Goal: Task Accomplishment & Management: Manage account settings

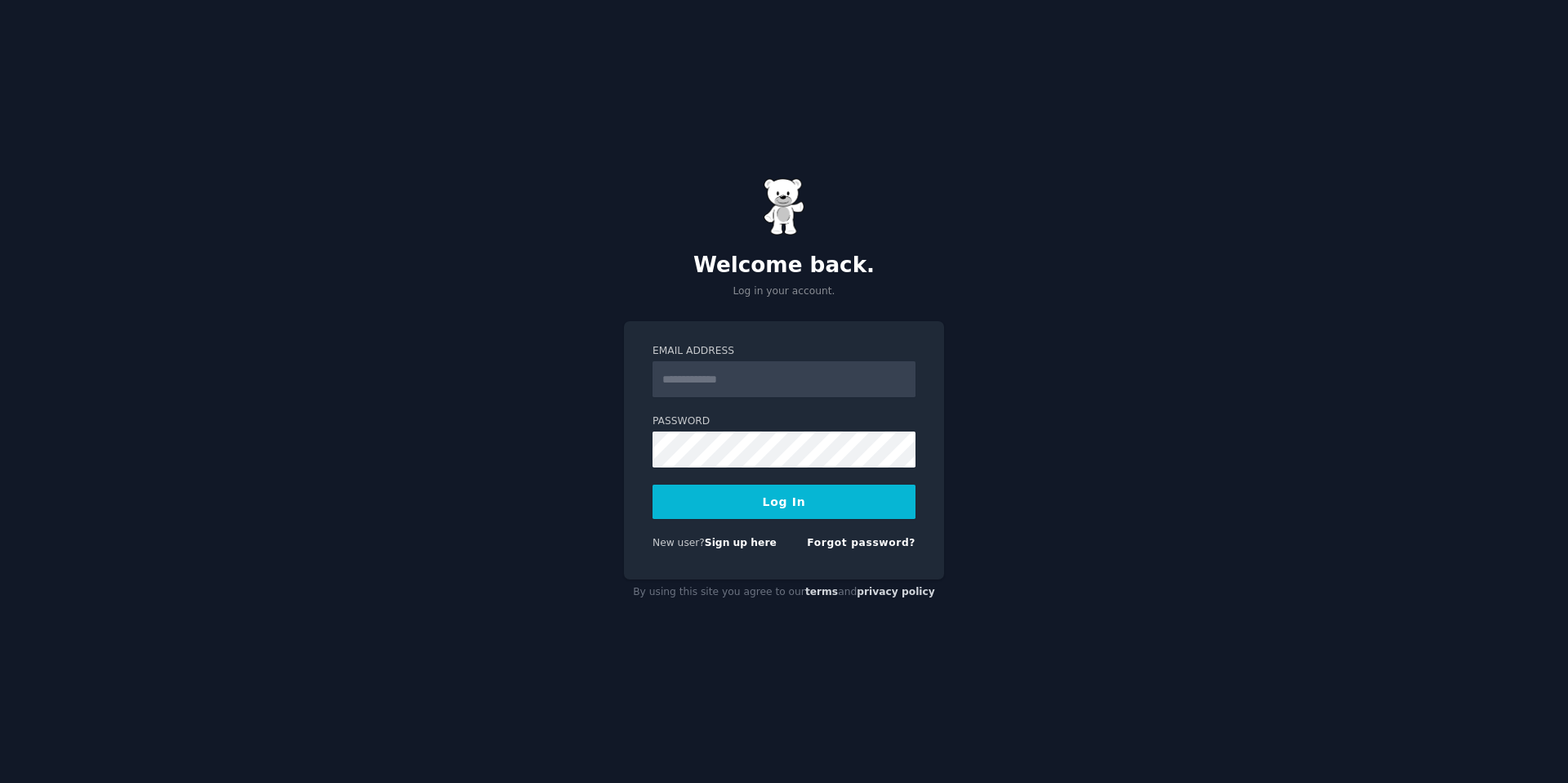
click at [763, 330] on div "Email Address Password Log In New user? Sign up here Forgot password?" at bounding box center [784, 450] width 320 height 258
click at [722, 387] on input "Email Address" at bounding box center [784, 379] width 263 height 36
click at [627, 445] on div "Email Address Password Log In New user? Sign up here Forgot password?" at bounding box center [784, 450] width 320 height 258
click at [690, 394] on input "Email Address" at bounding box center [784, 379] width 263 height 36
type input "**********"
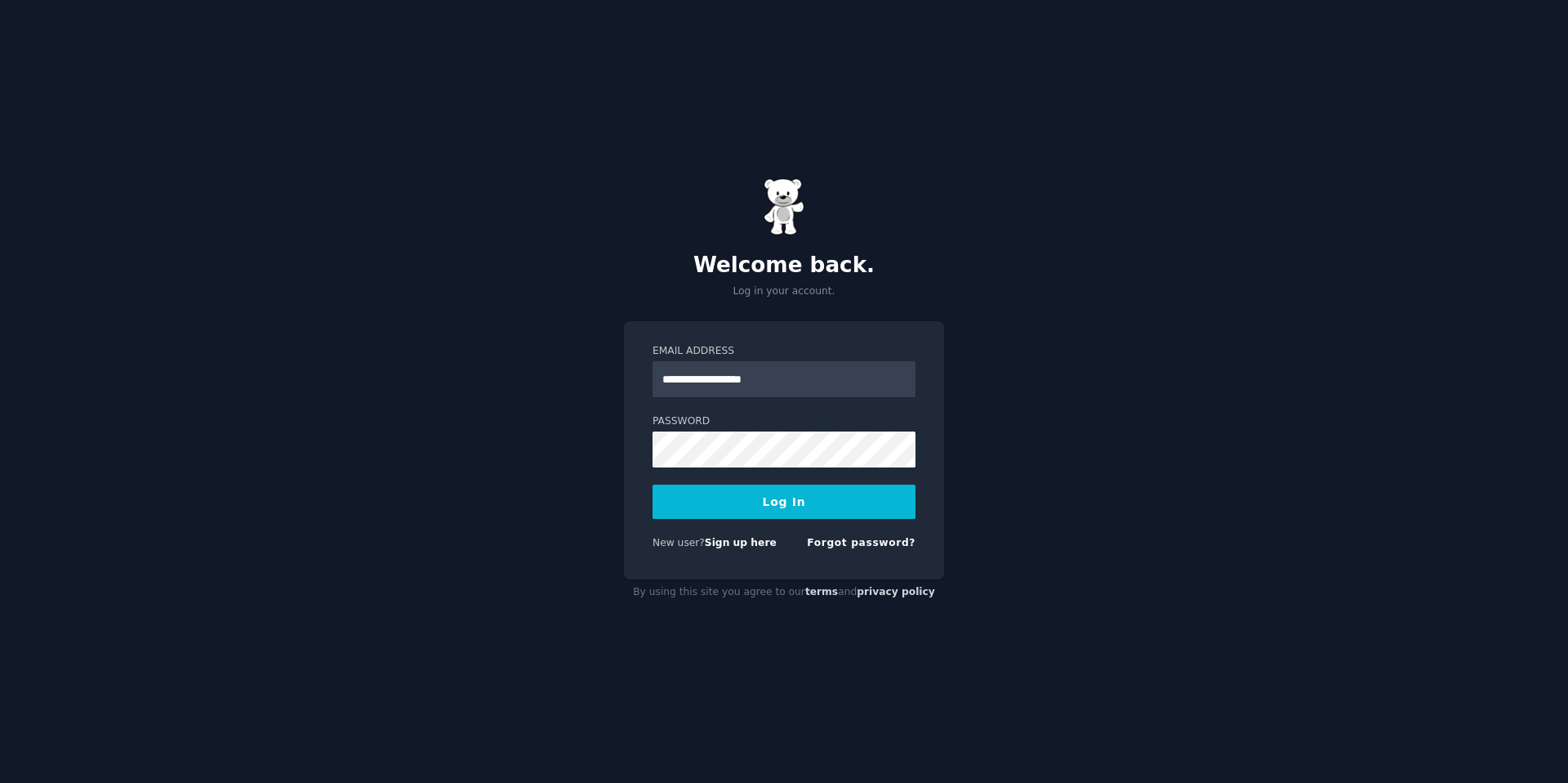
click at [780, 507] on button "Log In" at bounding box center [784, 501] width 263 height 35
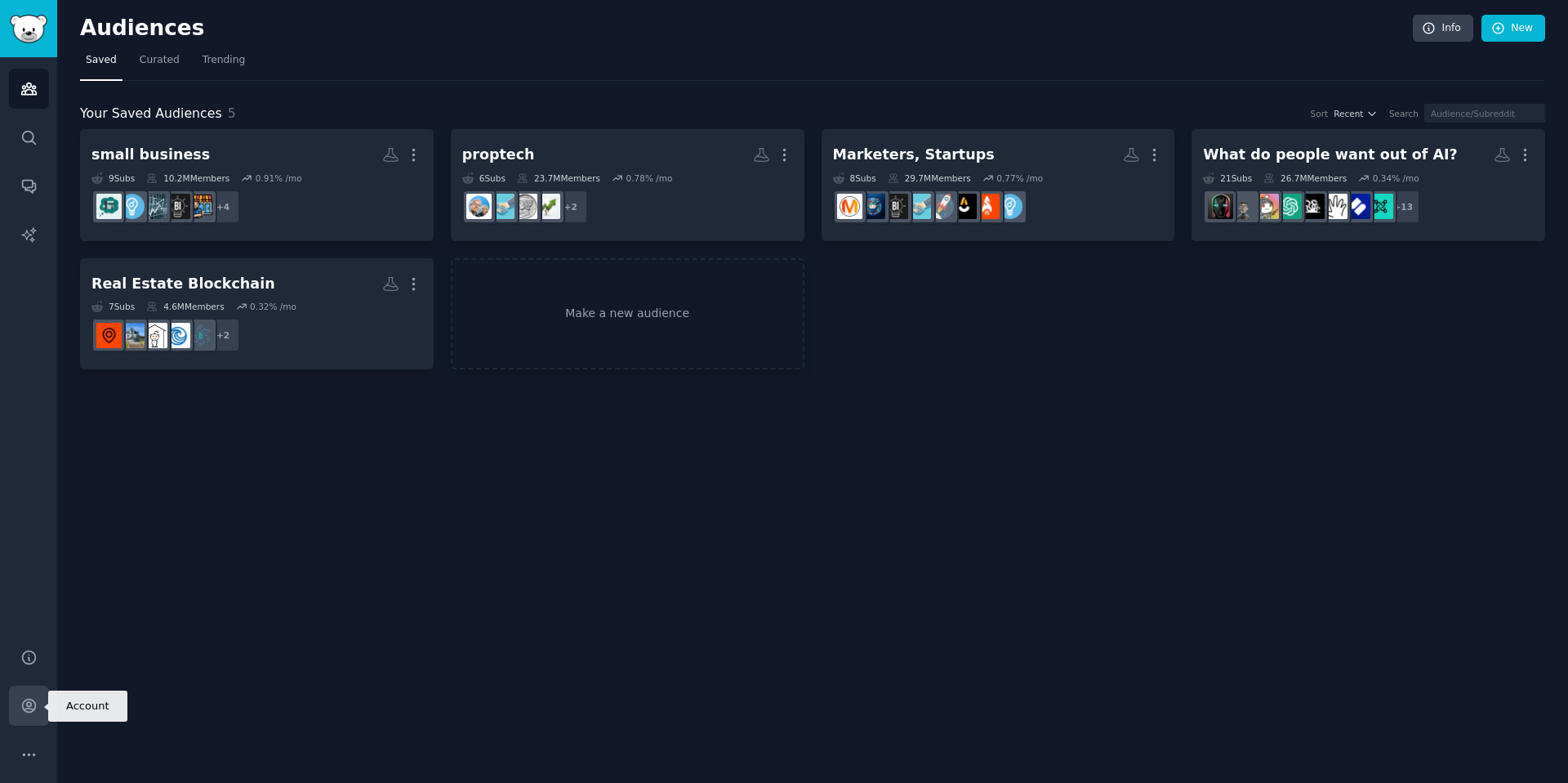
click at [31, 701] on icon "Sidebar" at bounding box center [29, 706] width 13 height 13
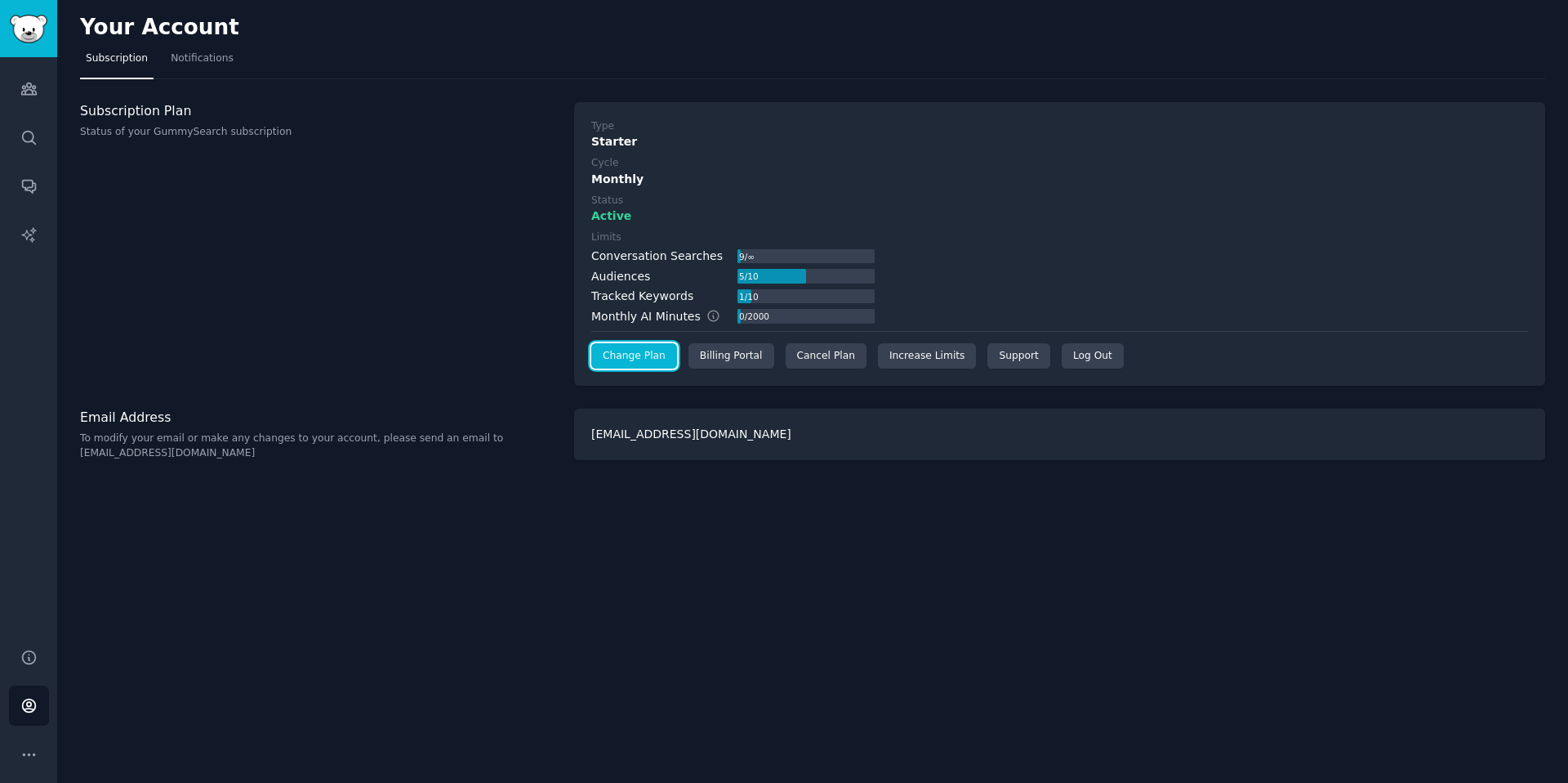
click at [666, 358] on link "Change Plan" at bounding box center [634, 356] width 86 height 26
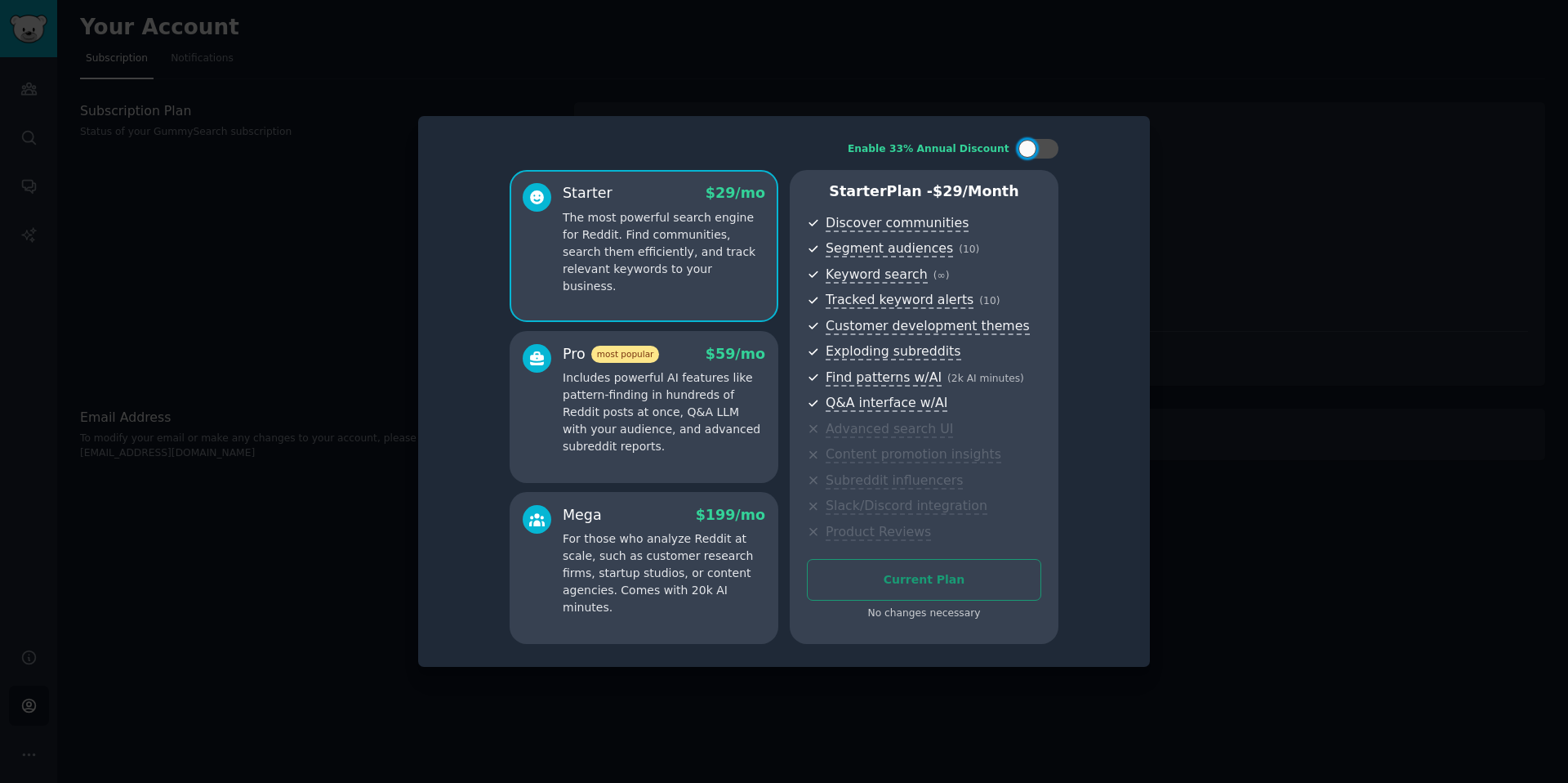
click at [1106, 109] on div at bounding box center [784, 391] width 1568 height 783
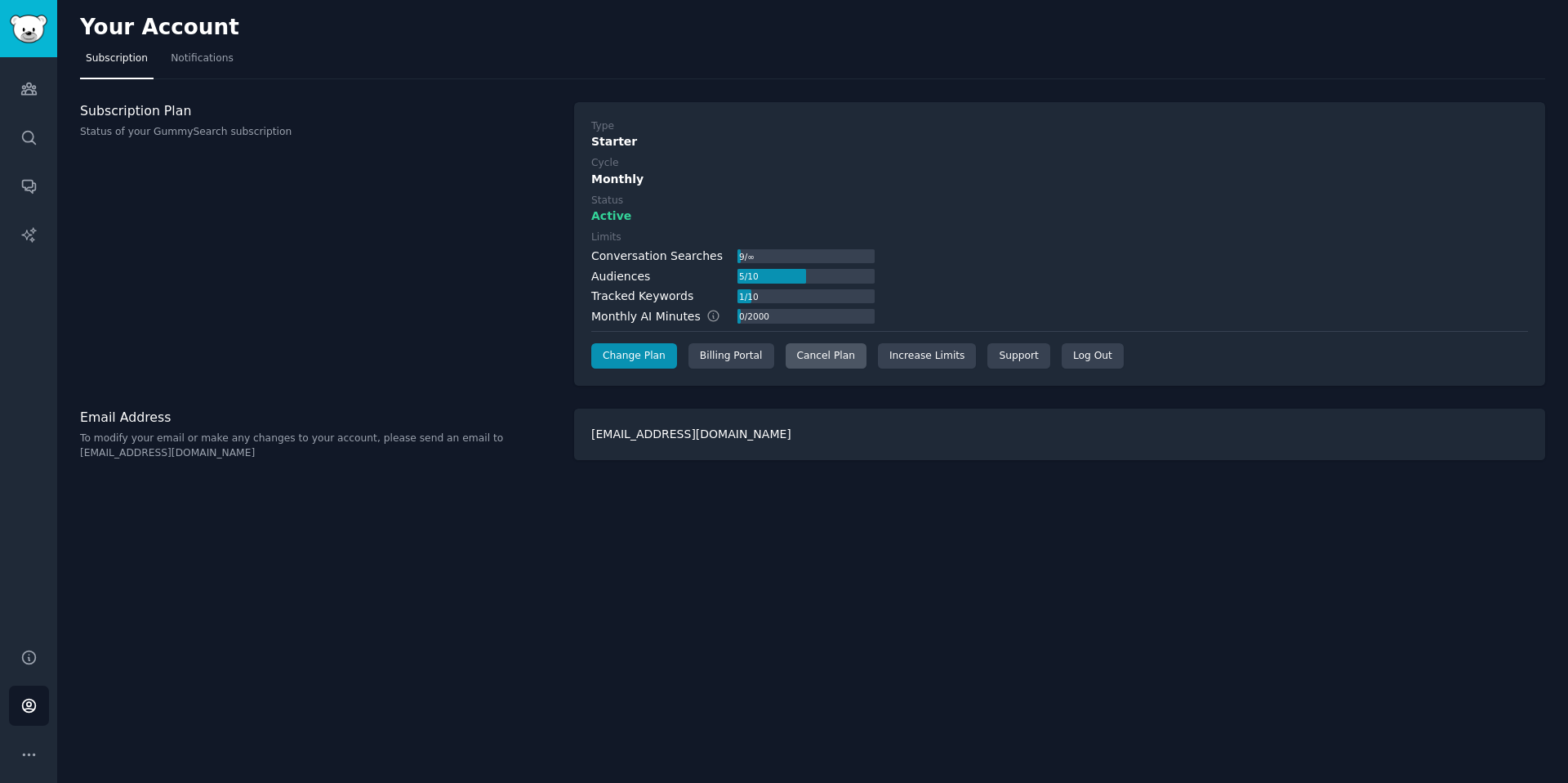
click at [814, 357] on div "Cancel Plan" at bounding box center [826, 356] width 80 height 26
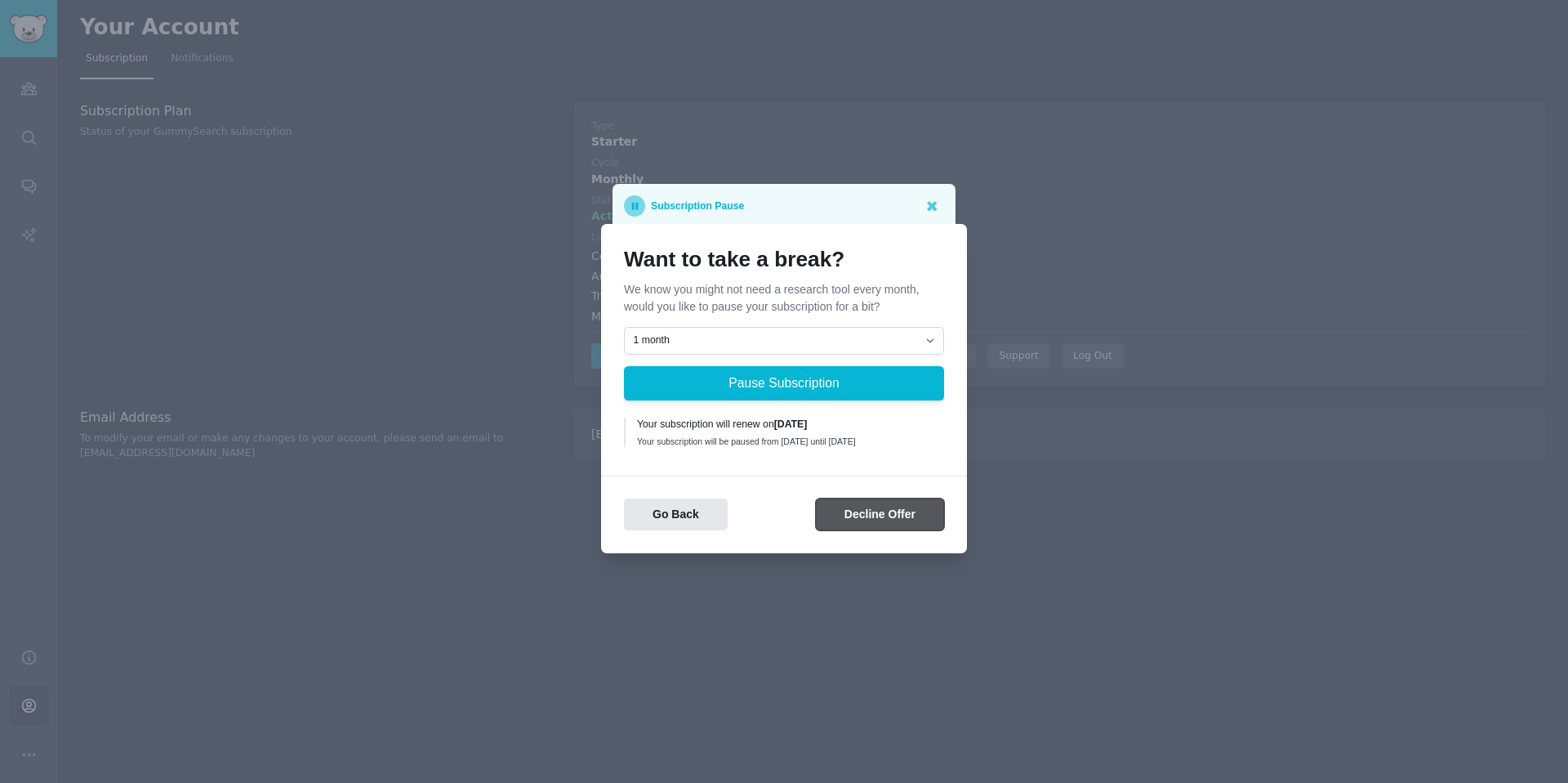
click at [869, 514] on button "Decline Offer" at bounding box center [880, 515] width 128 height 32
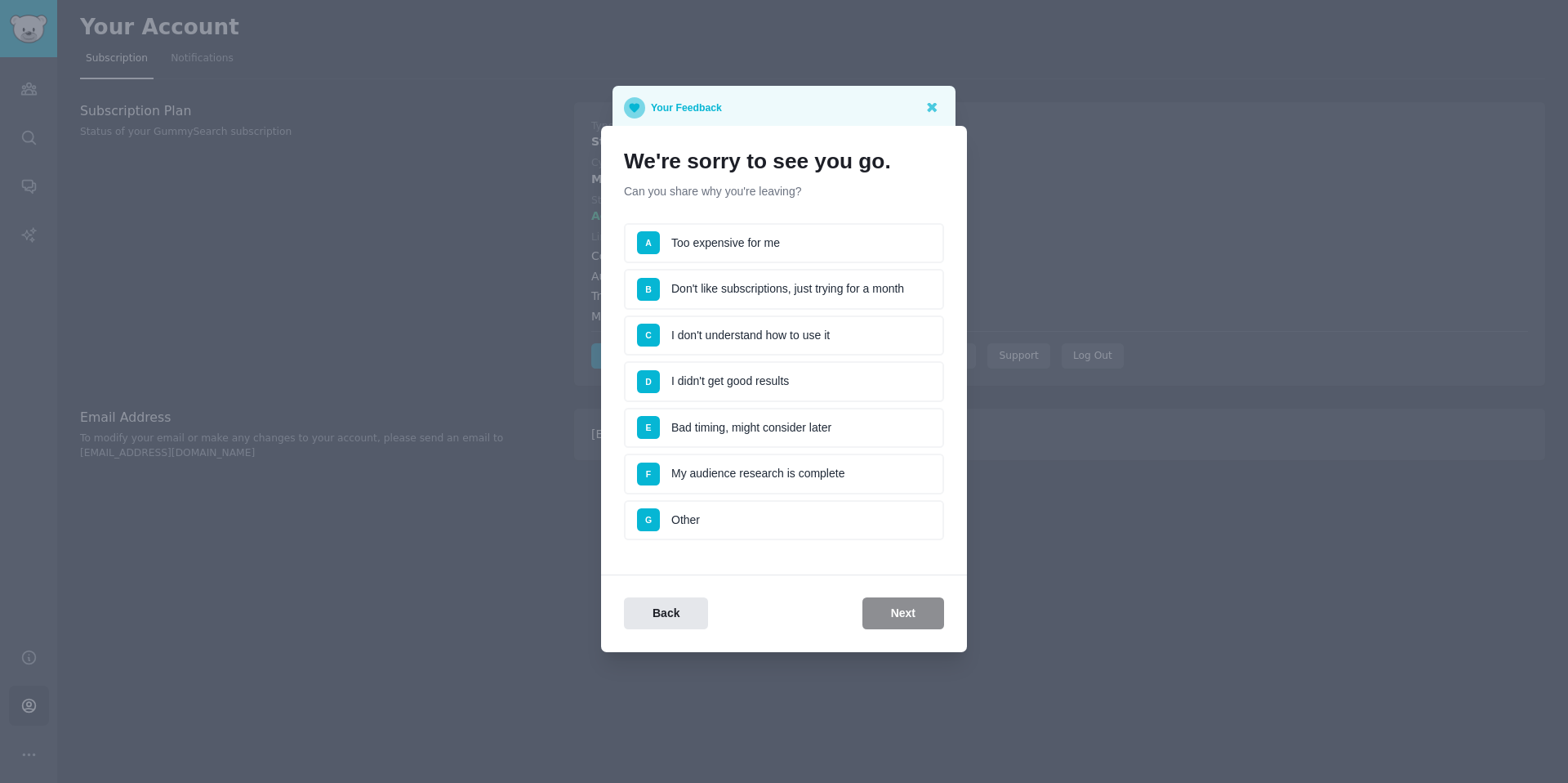
click at [800, 244] on li "A Too expensive for me" at bounding box center [784, 243] width 320 height 41
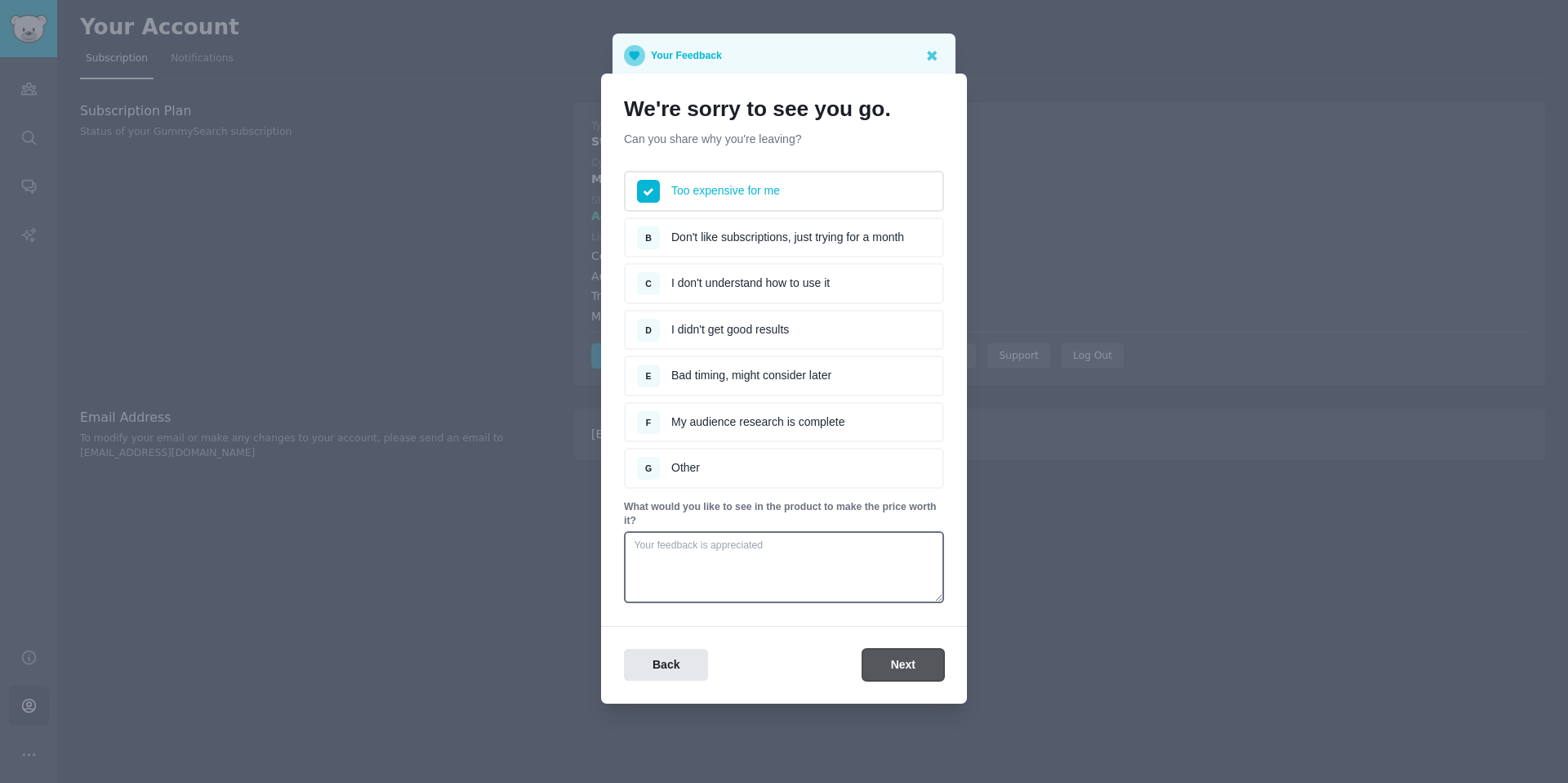
click at [899, 664] on button "Next" at bounding box center [902, 664] width 81 height 32
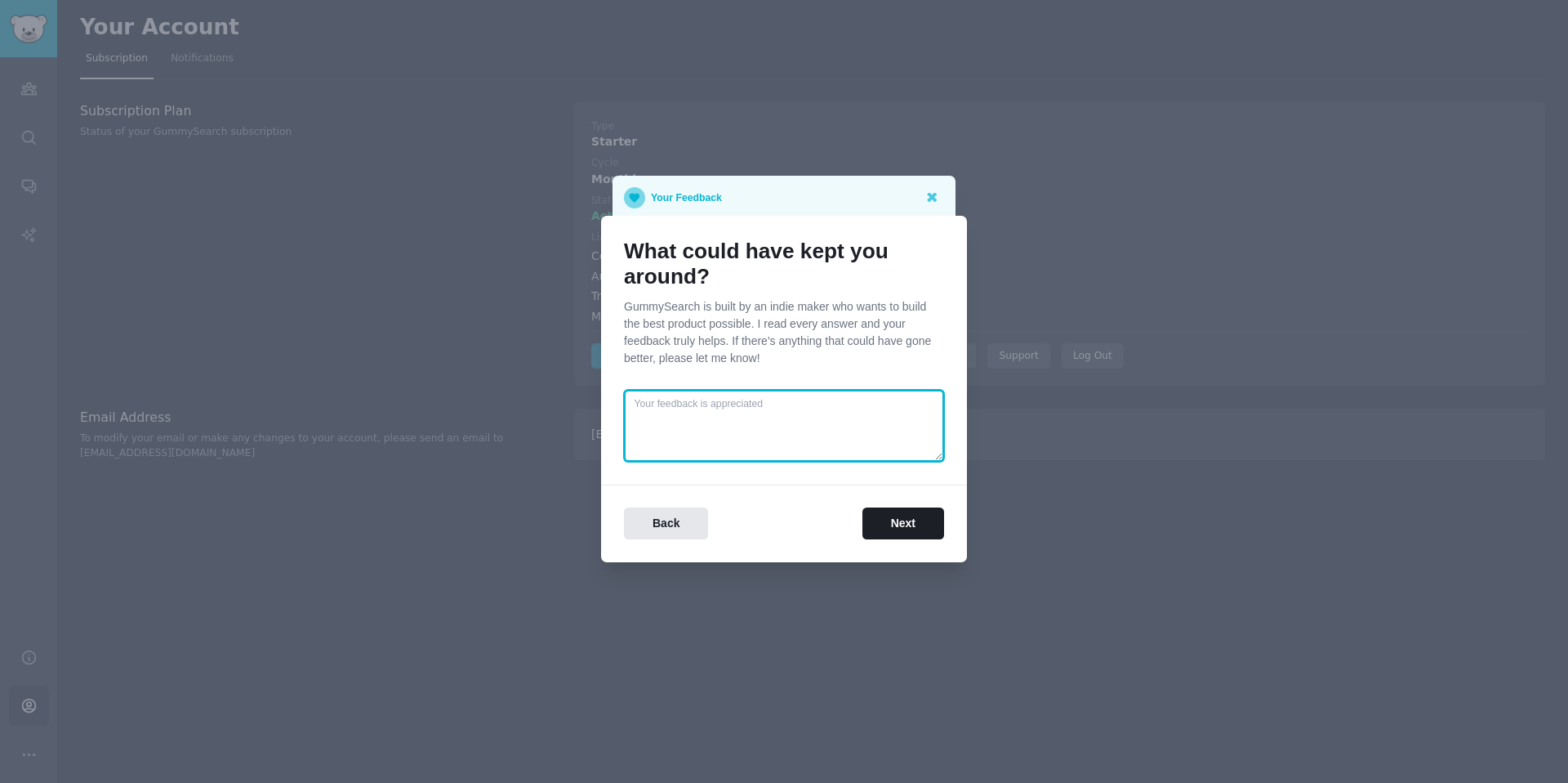
click at [843, 440] on textarea at bounding box center [784, 426] width 320 height 72
type textarea "B"
type textarea "A"
type textarea "Better recommendations on posts based on my ICP."
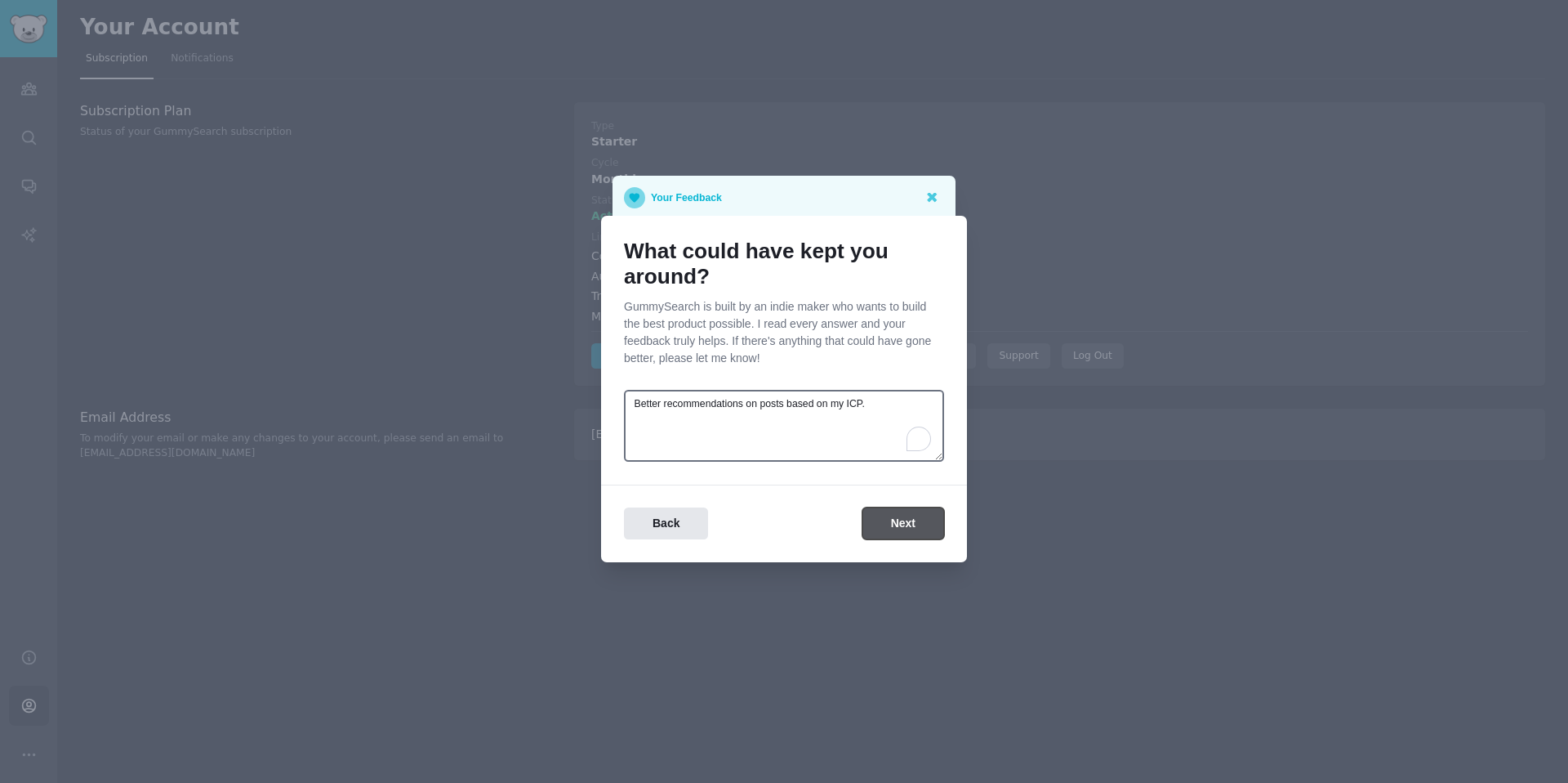
click at [920, 523] on button "Next" at bounding box center [902, 523] width 81 height 32
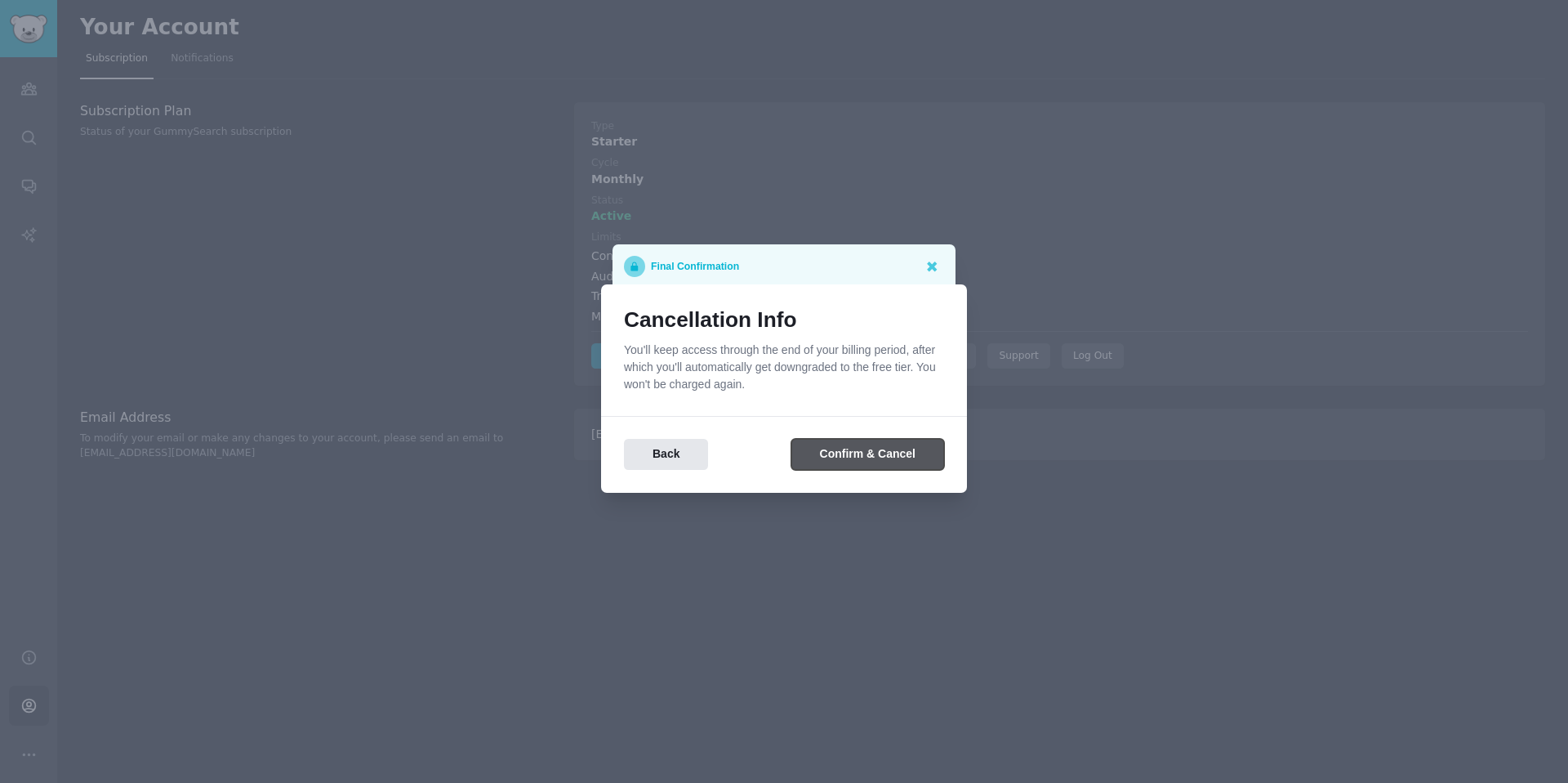
click at [837, 451] on button "Confirm & Cancel" at bounding box center [867, 455] width 152 height 32
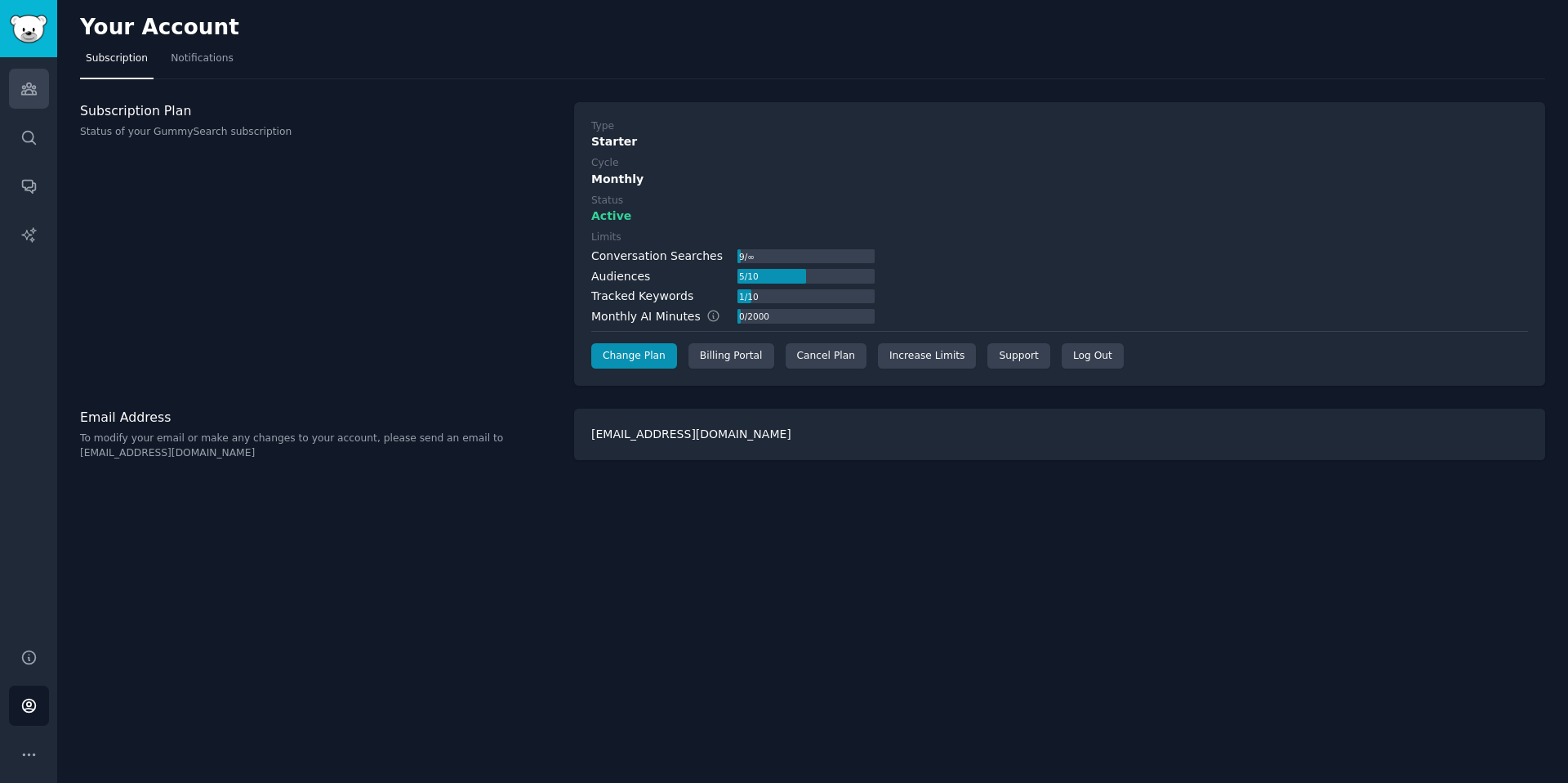
click at [29, 93] on icon "Sidebar" at bounding box center [29, 89] width 17 height 17
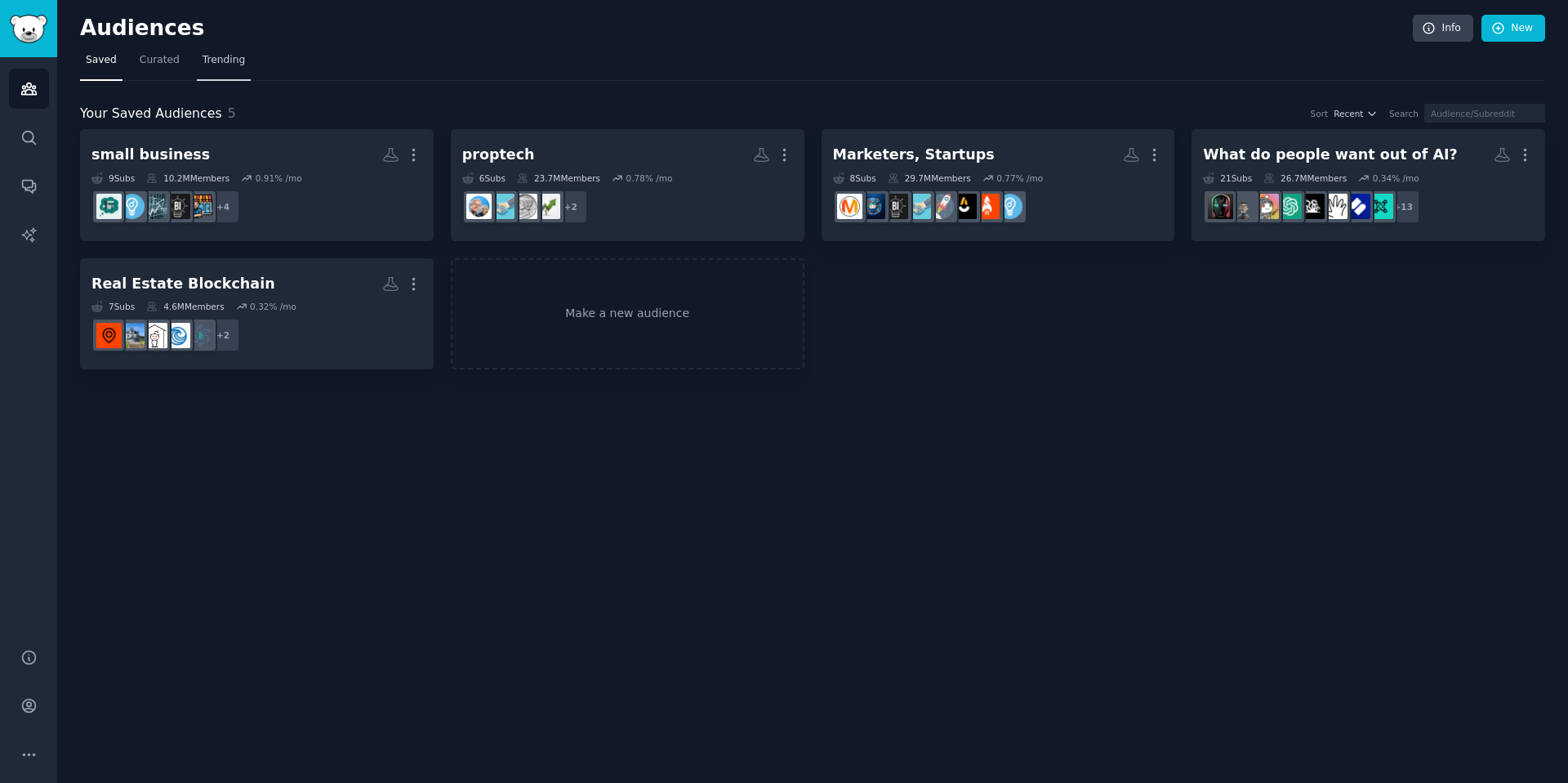
click at [222, 65] on span "Trending" at bounding box center [223, 61] width 42 height 15
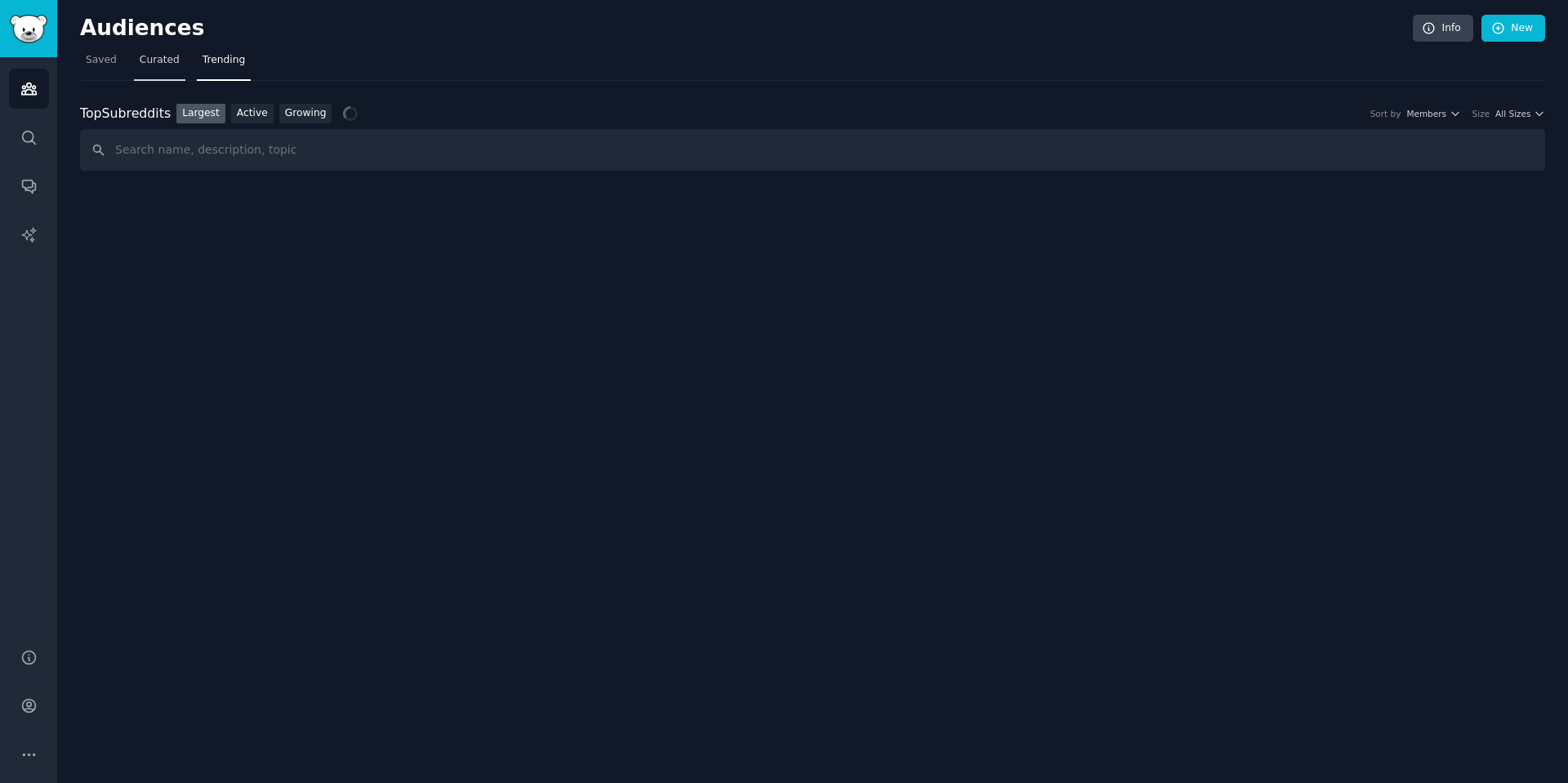
click at [165, 65] on span "Curated" at bounding box center [159, 61] width 40 height 15
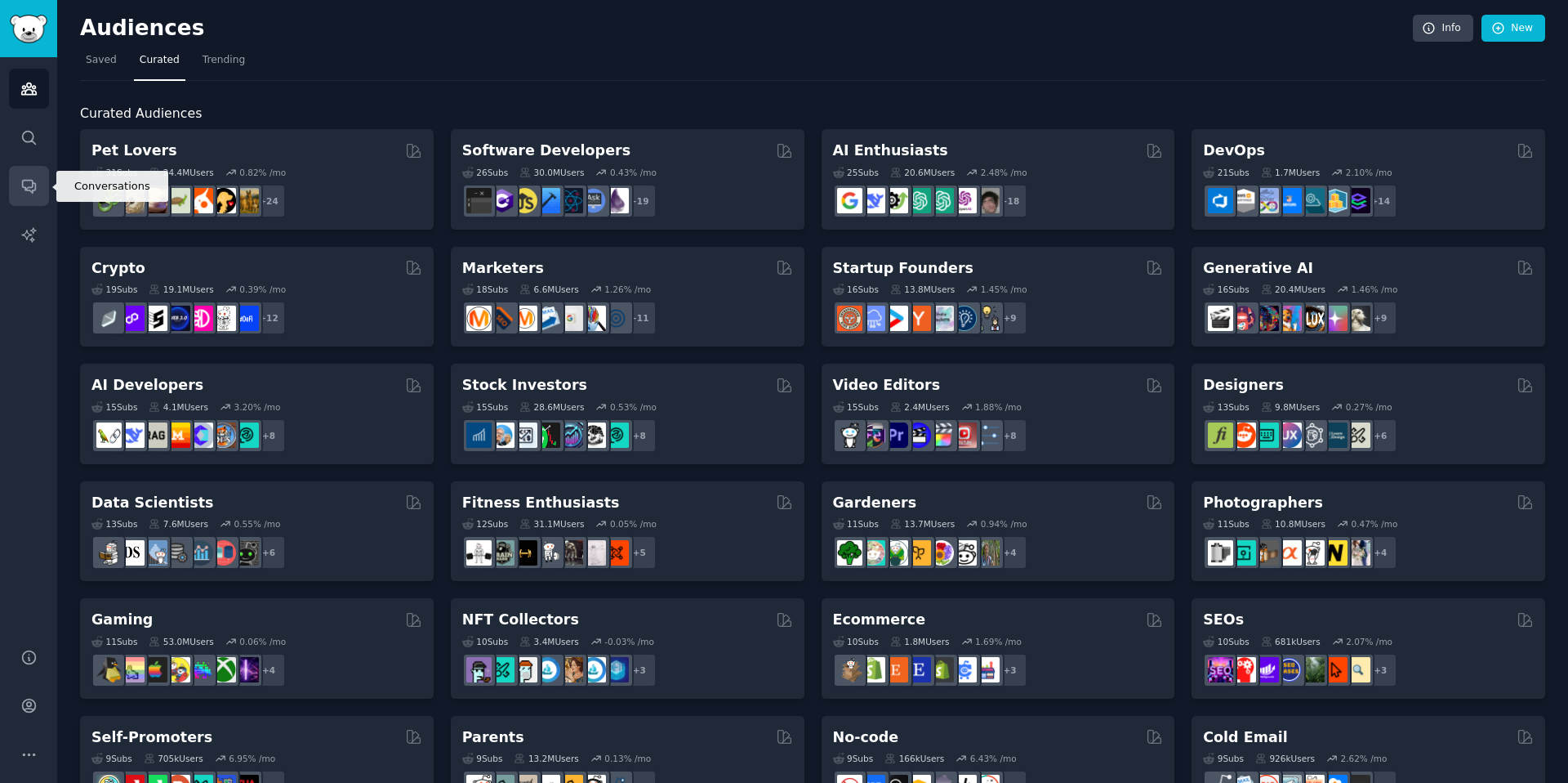
click at [27, 198] on link "Conversations" at bounding box center [29, 185] width 40 height 40
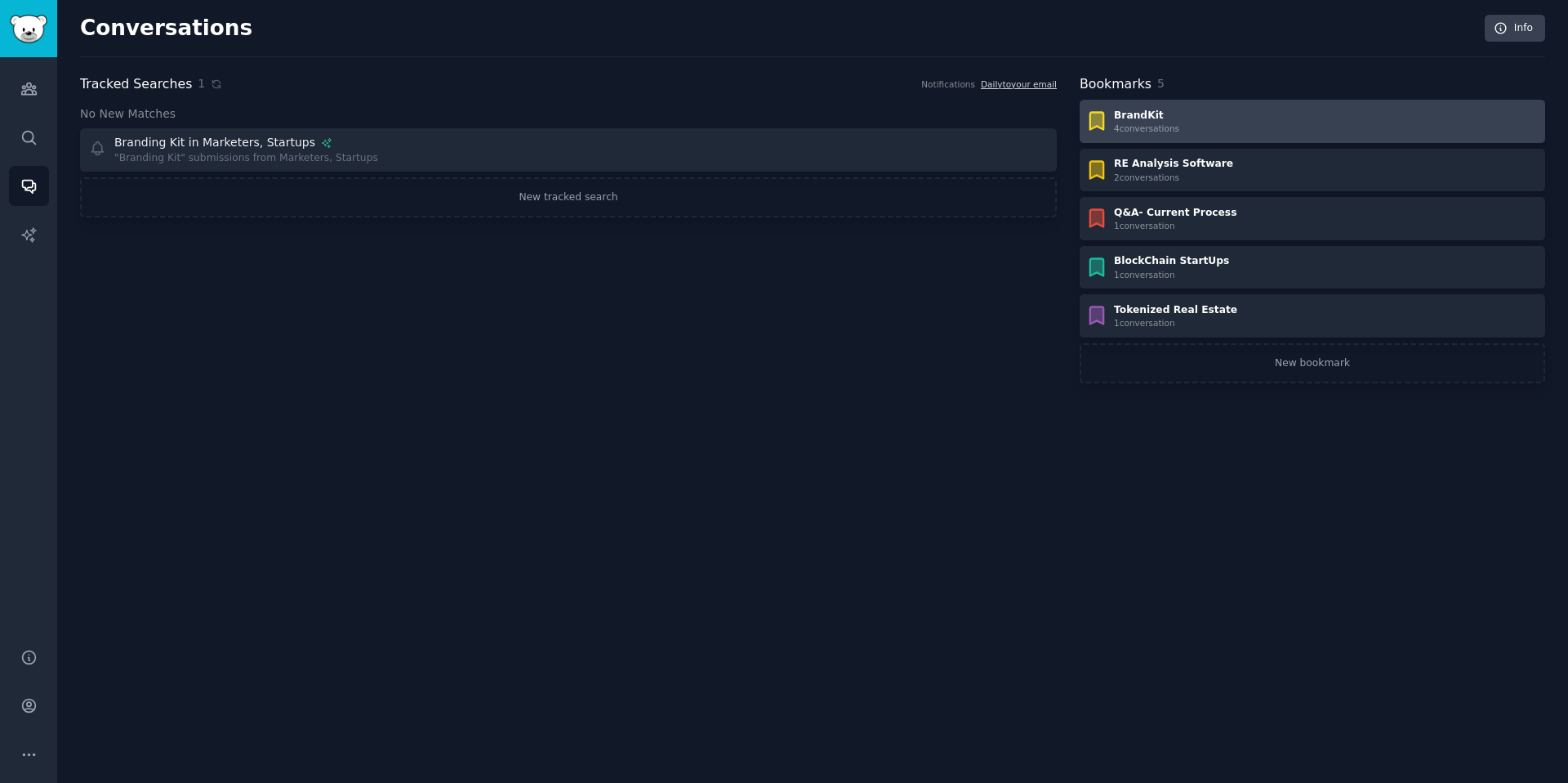
click at [1135, 126] on div "4 conversation s" at bounding box center [1146, 128] width 65 height 11
